Goal: Task Accomplishment & Management: Manage account settings

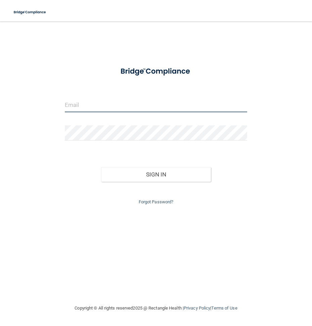
type input "[EMAIL_ADDRESS][DOMAIN_NAME]"
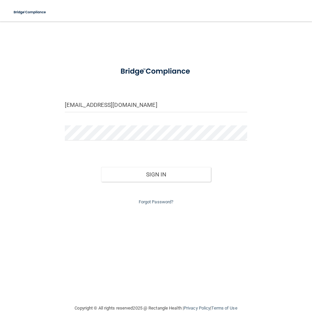
click at [95, 116] on div "[EMAIL_ADDRESS][DOMAIN_NAME]" at bounding box center [156, 107] width 192 height 20
drag, startPoint x: 127, startPoint y: 166, endPoint x: 124, endPoint y: 170, distance: 4.6
click at [126, 166] on div "Sign In" at bounding box center [156, 167] width 192 height 28
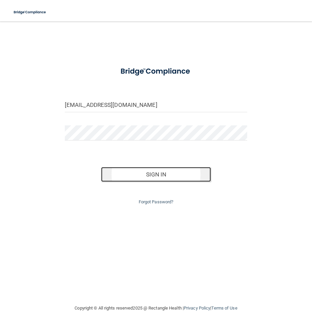
click at [123, 168] on button "Sign In" at bounding box center [155, 174] width 109 height 15
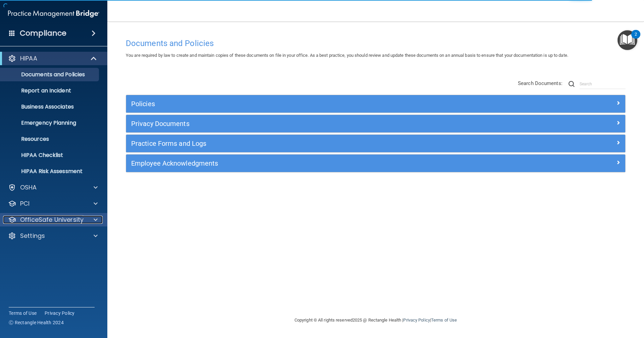
click at [40, 223] on p "OfficeSafe University" at bounding box center [51, 219] width 63 height 8
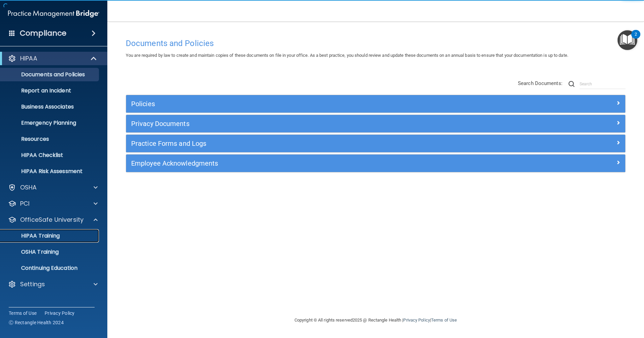
click at [56, 237] on p "HIPAA Training" at bounding box center [31, 235] width 55 height 7
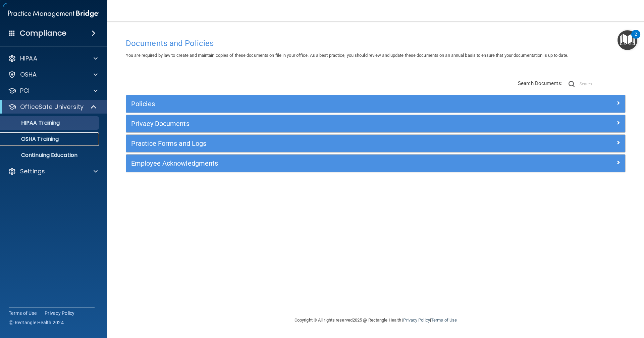
click at [56, 237] on accordion "HIPAA Documents and Policies Report an Incident Business Associates Emergency P…" at bounding box center [54, 150] width 108 height 202
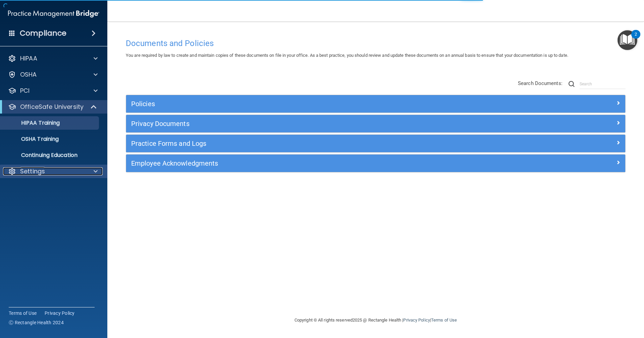
click at [34, 168] on p "Settings" at bounding box center [32, 171] width 25 height 8
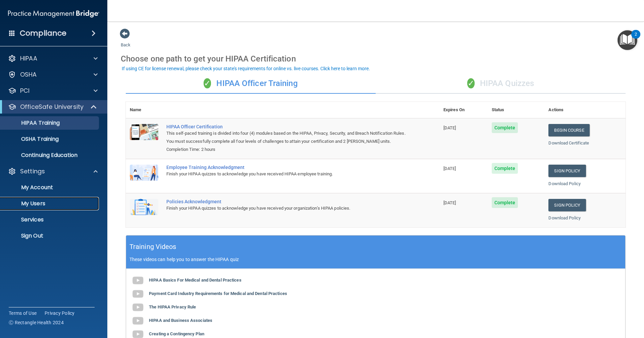
click at [28, 201] on p "My Users" at bounding box center [50, 203] width 92 height 7
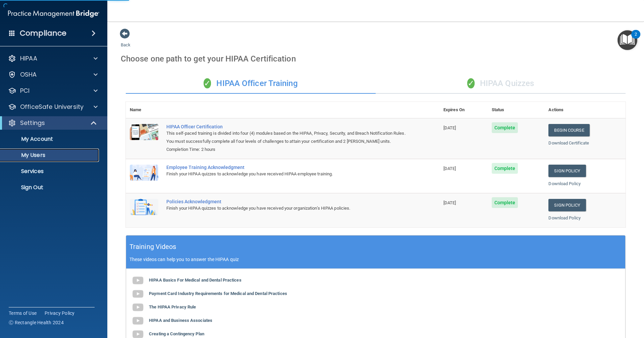
select select "20"
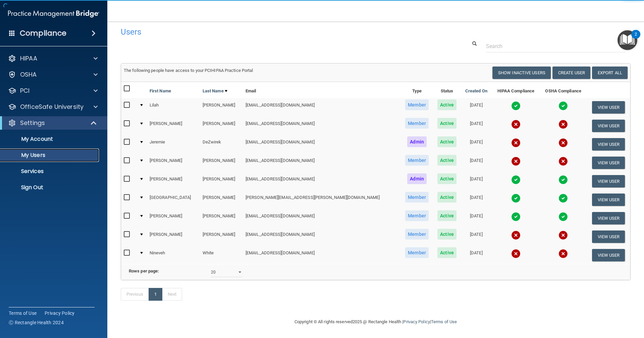
scroll to position [15, 0]
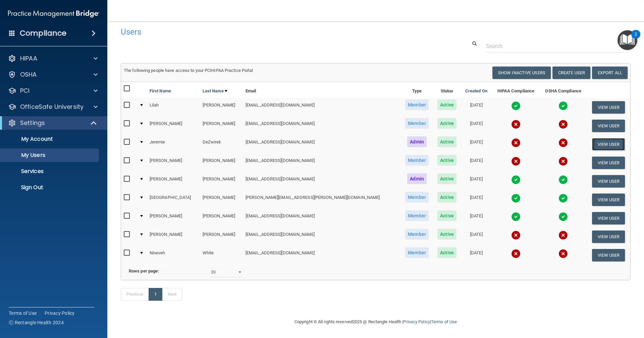
click at [311, 138] on button "View User" at bounding box center [608, 144] width 33 height 12
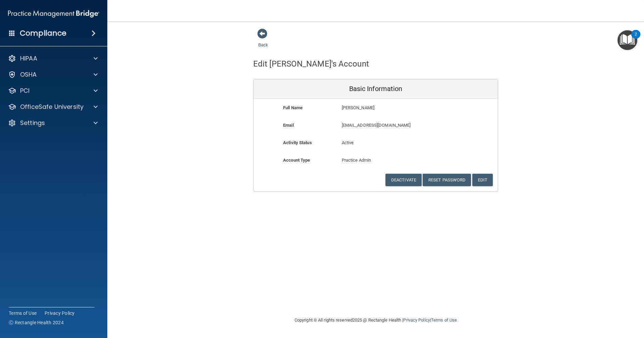
click at [253, 32] on div "Back" at bounding box center [273, 38] width 41 height 21
click at [263, 35] on span at bounding box center [262, 34] width 10 height 10
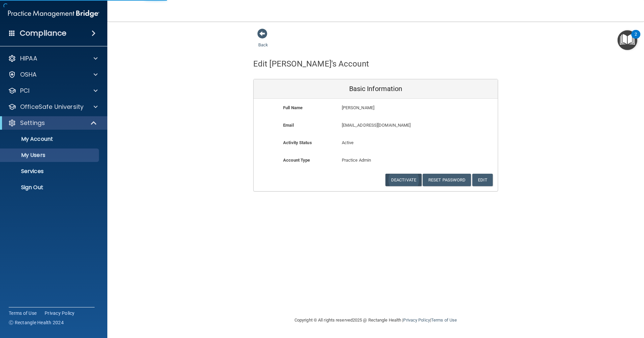
select select "20"
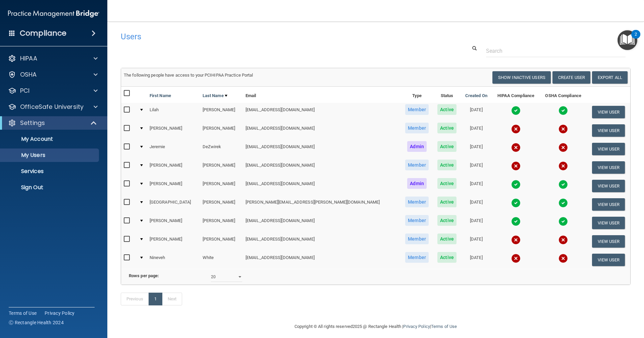
click at [200, 145] on td "DeZwirek" at bounding box center [221, 149] width 43 height 18
click at [126, 146] on input "checkbox" at bounding box center [128, 146] width 8 height 5
checkbox input "true"
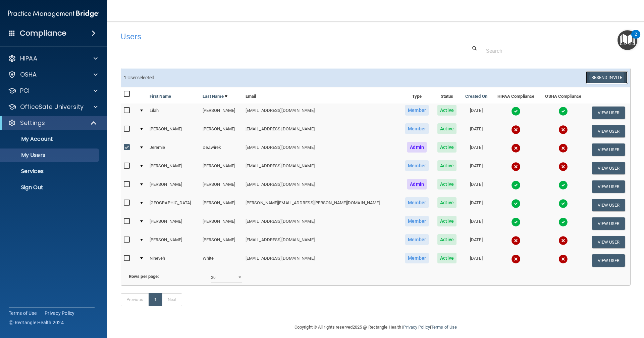
click at [311, 78] on button "Resend Invite" at bounding box center [607, 77] width 42 height 12
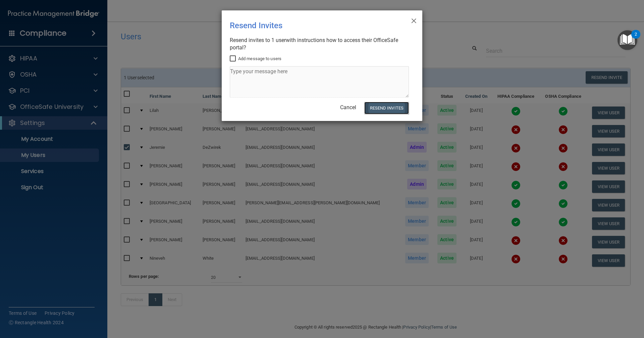
click at [311, 111] on button "Resend Invites" at bounding box center [387, 108] width 45 height 12
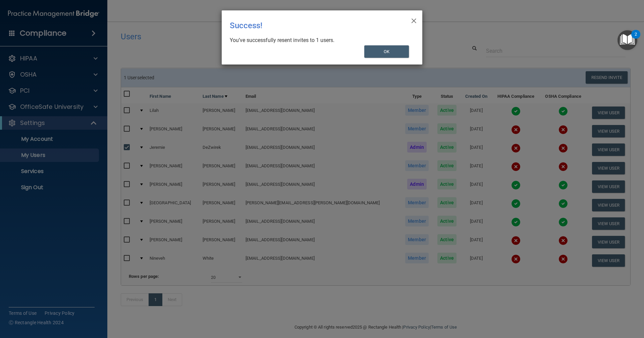
click at [311, 59] on div "× Close Success! You’ve successfully resent invites to 1 users. OK" at bounding box center [322, 37] width 201 height 54
click at [311, 53] on button "OK" at bounding box center [387, 51] width 45 height 12
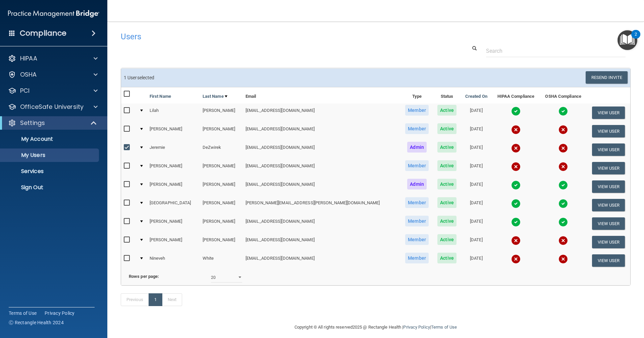
click at [126, 239] on input "checkbox" at bounding box center [128, 239] width 8 height 5
checkbox input "true"
click at [127, 146] on input "checkbox" at bounding box center [128, 147] width 8 height 5
checkbox input "false"
click at [311, 83] on button "Resend Invite" at bounding box center [607, 77] width 42 height 12
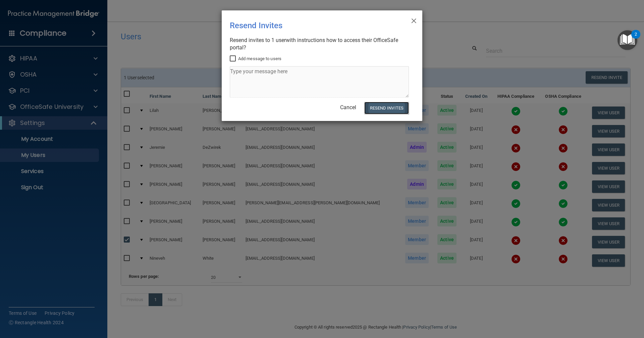
click at [311, 111] on button "Resend Invites" at bounding box center [387, 108] width 45 height 12
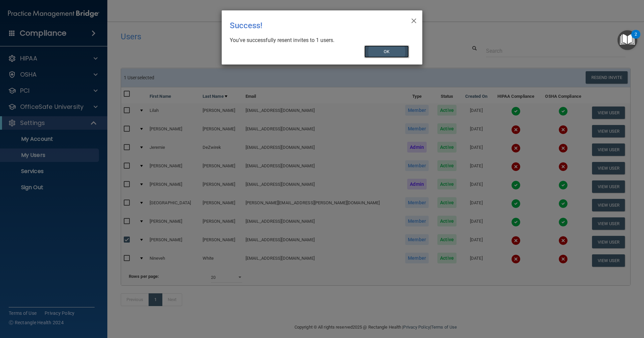
click at [311, 53] on button "OK" at bounding box center [387, 51] width 45 height 12
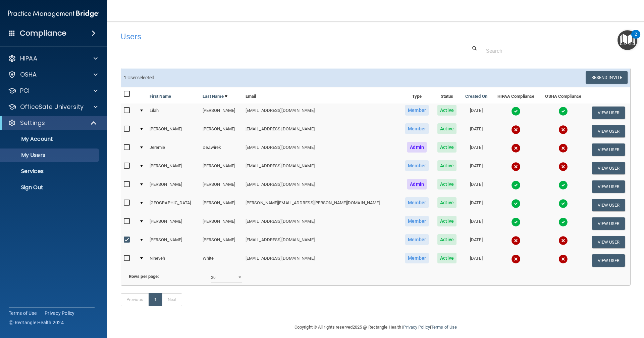
click at [311, 69] on td "1 User selected Resend Invite Export All Create User Show Inactive Users" at bounding box center [376, 77] width 510 height 18
